Goal: Find specific page/section: Find specific page/section

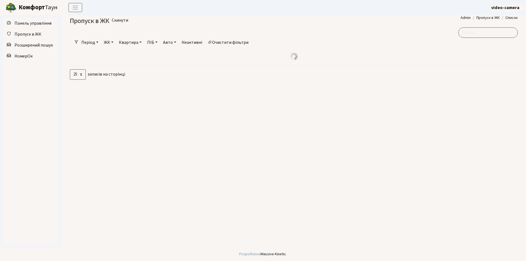
select select "25"
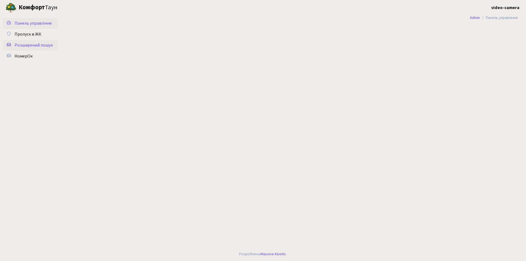
click at [31, 44] on span "Розширений пошук" at bounding box center [34, 45] width 38 height 6
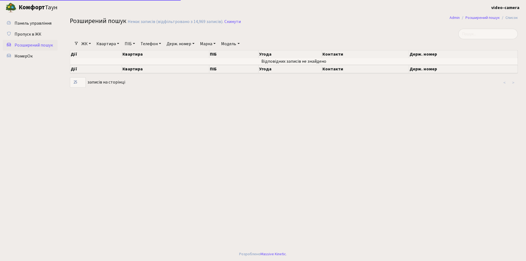
select select "25"
click at [177, 44] on link "Держ. номер" at bounding box center [180, 43] width 32 height 9
click at [175, 52] on input "text" at bounding box center [181, 54] width 32 height 10
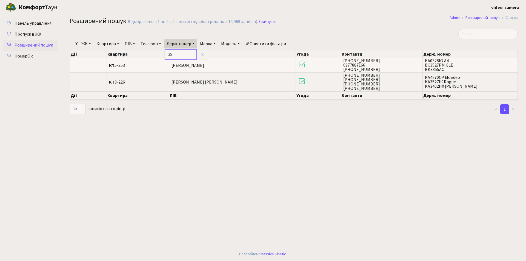
type input "3"
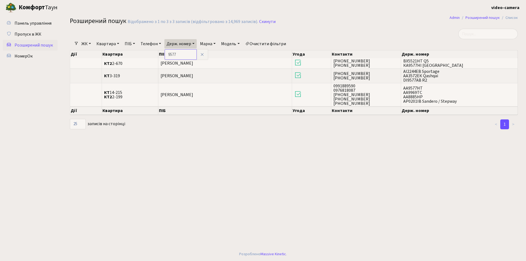
drag, startPoint x: 186, startPoint y: 53, endPoint x: 166, endPoint y: 55, distance: 20.7
click at [166, 55] on div "9577" at bounding box center [186, 54] width 44 height 11
click at [182, 49] on div "Дії Квартира ПІБ Угода Контакти Держ. номер" at bounding box center [294, 53] width 448 height 10
click at [183, 48] on div "Дії Квартира ПІБ Угода Контакти Держ. номер" at bounding box center [294, 53] width 448 height 10
click at [183, 48] on link "Держ. номер" at bounding box center [180, 43] width 32 height 9
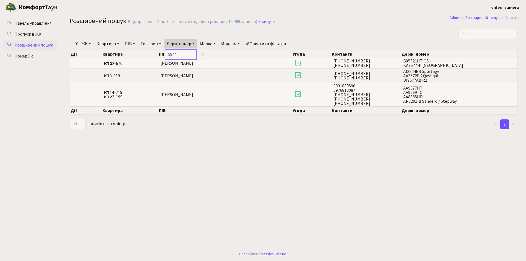
click at [183, 56] on input "9577" at bounding box center [181, 54] width 32 height 10
type input "8547"
